Goal: Information Seeking & Learning: Learn about a topic

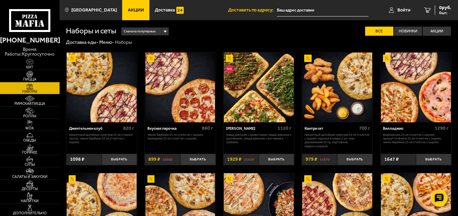
click at [128, 8] on span "Акции" at bounding box center [136, 10] width 16 height 5
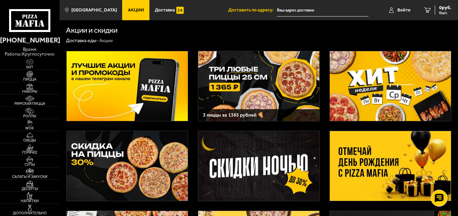
click at [379, 159] on img at bounding box center [390, 166] width 121 height 70
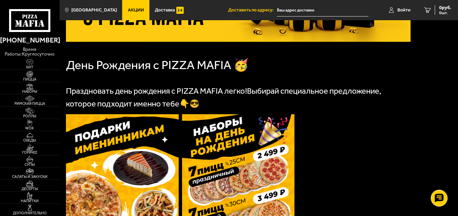
scroll to position [179, 0]
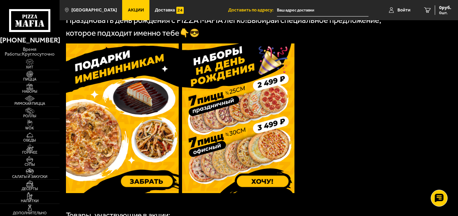
click at [137, 112] on img at bounding box center [122, 117] width 113 height 149
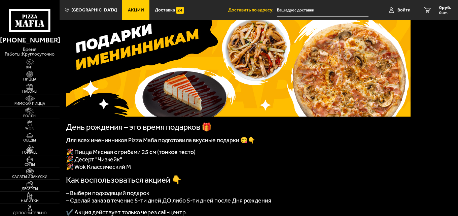
scroll to position [34, 0]
